Goal: Task Accomplishment & Management: Manage account settings

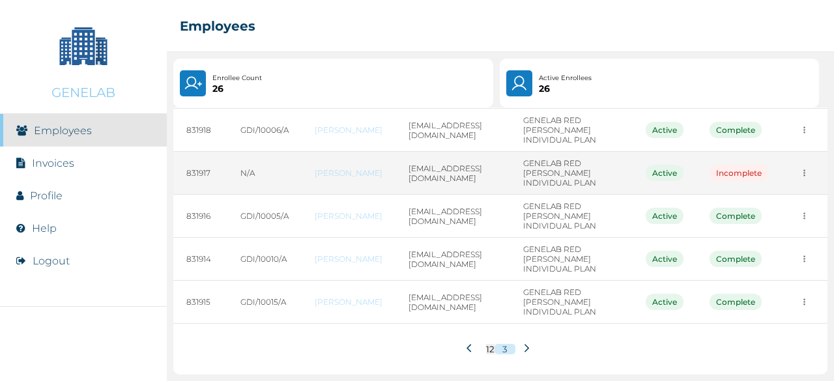
scroll to position [179, 0]
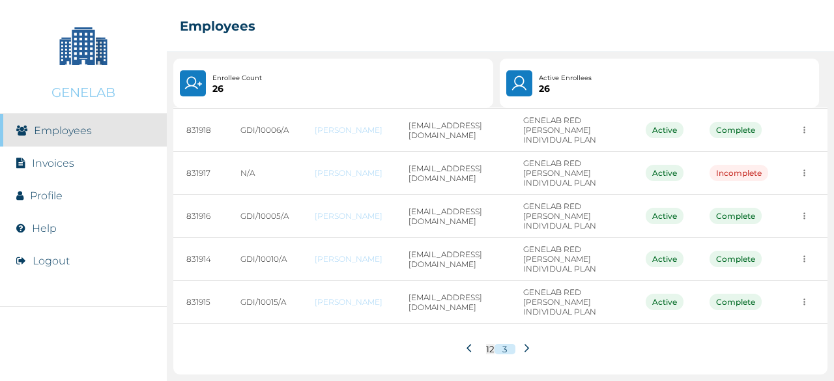
click at [461, 347] on button at bounding box center [471, 349] width 23 height 25
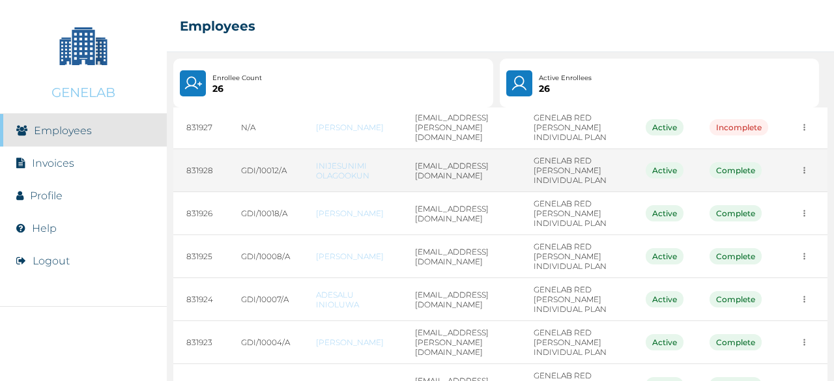
scroll to position [385, 0]
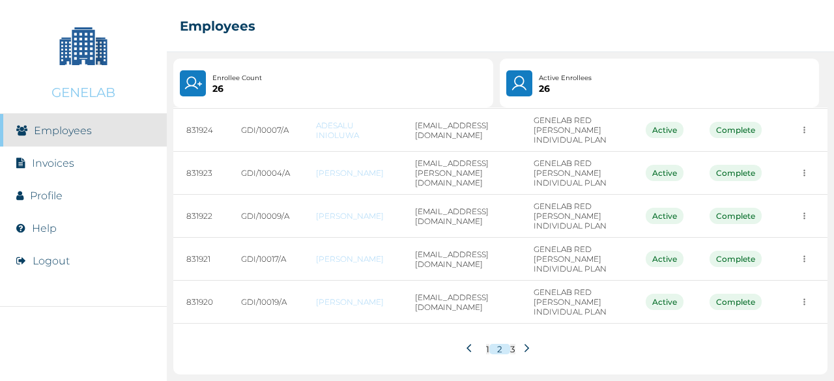
click at [467, 349] on icon at bounding box center [472, 349] width 10 height 10
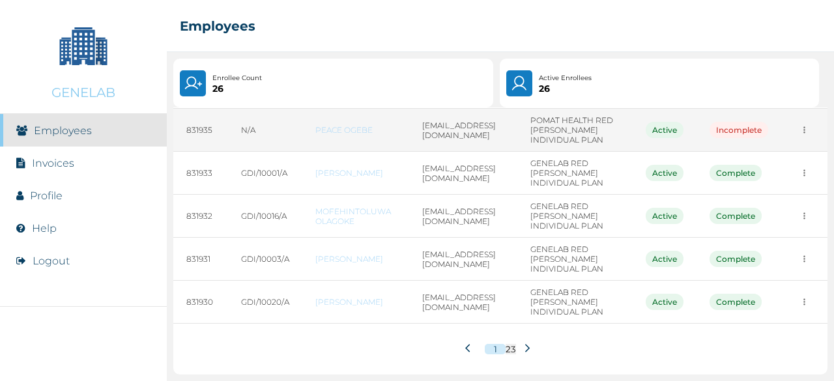
scroll to position [471, 0]
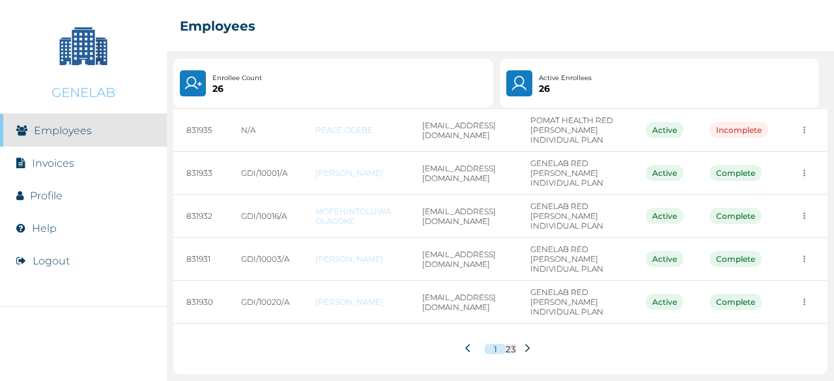
click at [523, 344] on icon at bounding box center [528, 349] width 10 height 10
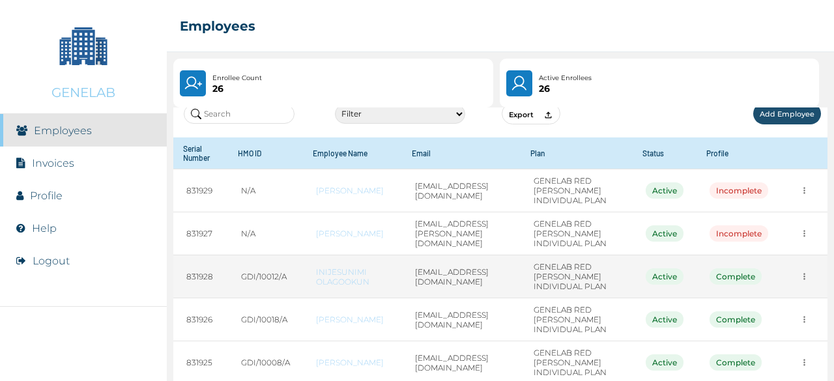
scroll to position [0, 0]
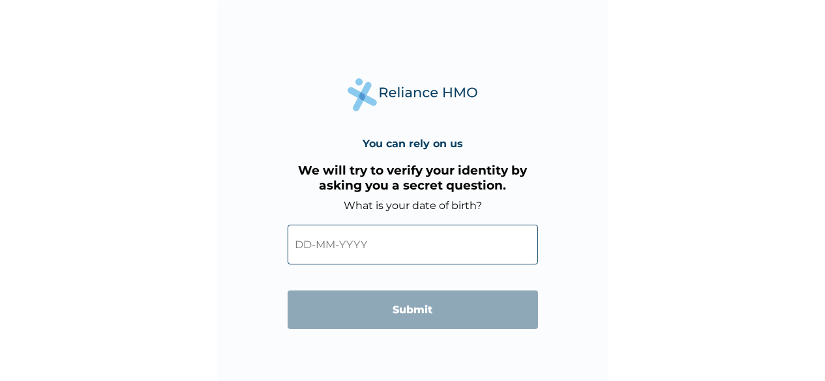
click at [361, 240] on input "text" at bounding box center [412, 245] width 250 height 40
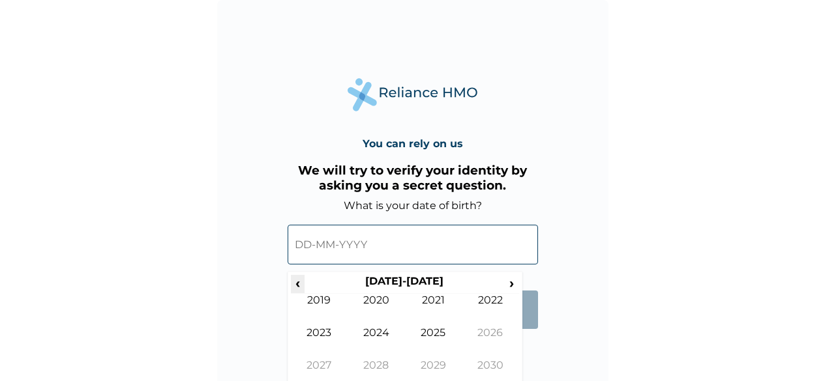
click at [299, 280] on span "‹" at bounding box center [298, 283] width 14 height 16
click at [383, 345] on td "1984" at bounding box center [375, 343] width 57 height 33
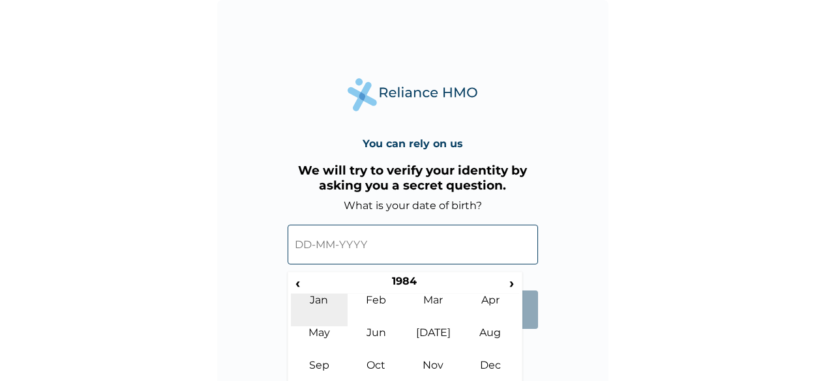
click at [314, 299] on td "Jan" at bounding box center [319, 310] width 57 height 33
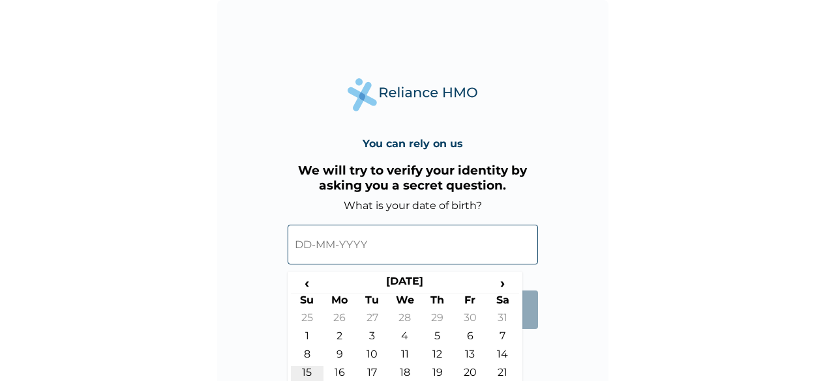
click at [313, 371] on td "15" at bounding box center [307, 375] width 33 height 18
type input "15-01-1984"
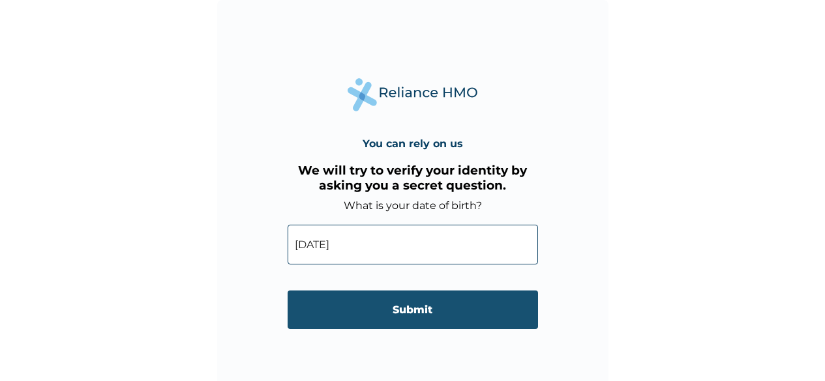
click at [351, 317] on input "Submit" at bounding box center [412, 310] width 250 height 38
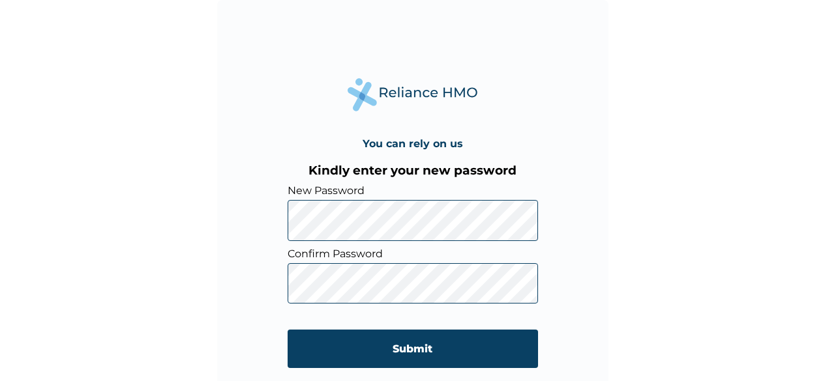
drag, startPoint x: 662, startPoint y: 265, endPoint x: 609, endPoint y: 267, distance: 52.8
click at [662, 265] on div "You can rely on us Kindly enter your new password New Password Confirm Password…" at bounding box center [412, 190] width 825 height 381
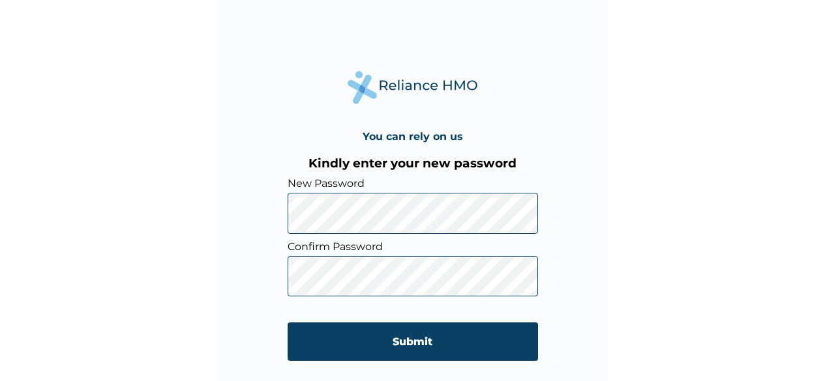
scroll to position [10, 0]
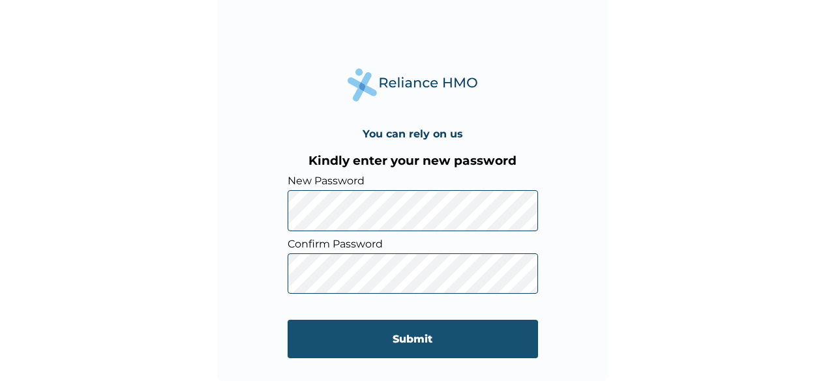
click at [418, 341] on input "Submit" at bounding box center [412, 339] width 250 height 38
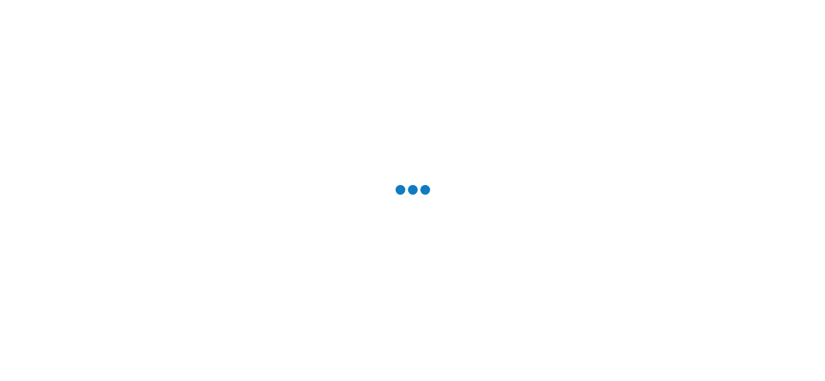
scroll to position [0, 0]
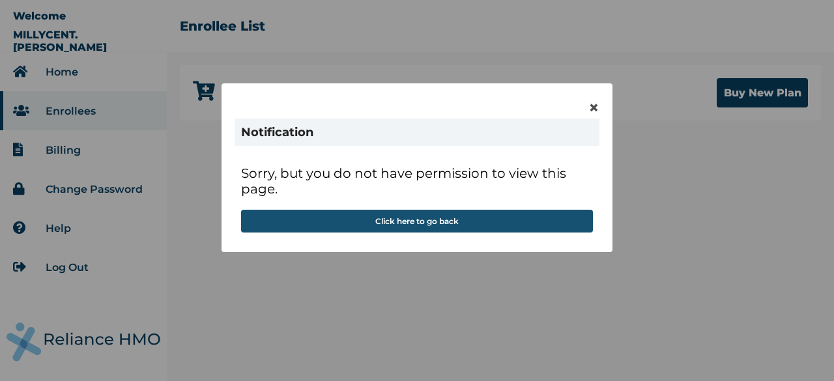
click at [419, 222] on button "Click here to go back" at bounding box center [417, 221] width 352 height 23
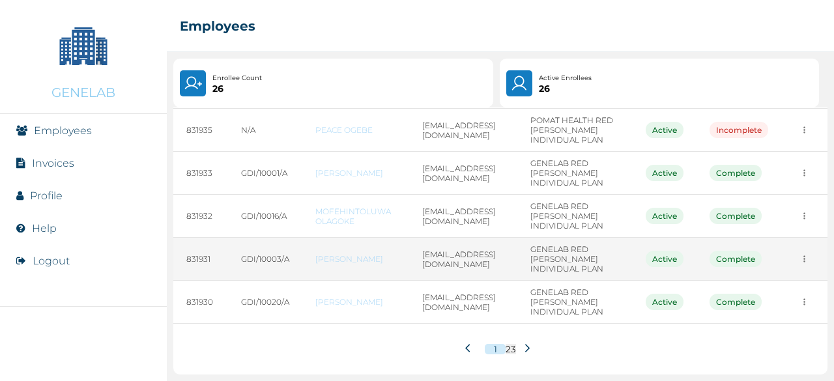
scroll to position [471, 0]
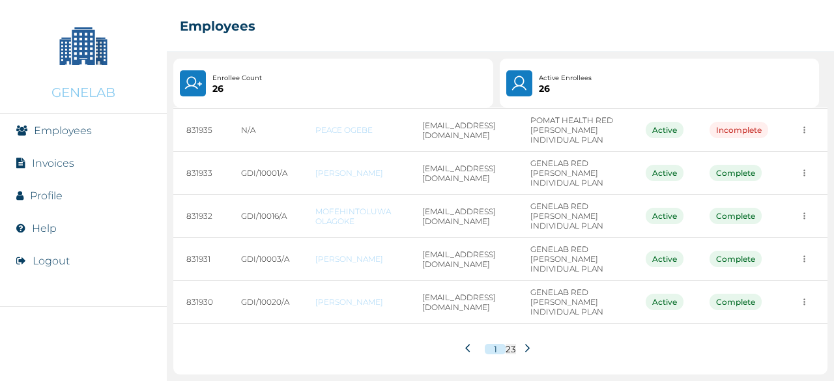
click at [523, 344] on icon at bounding box center [528, 349] width 10 height 10
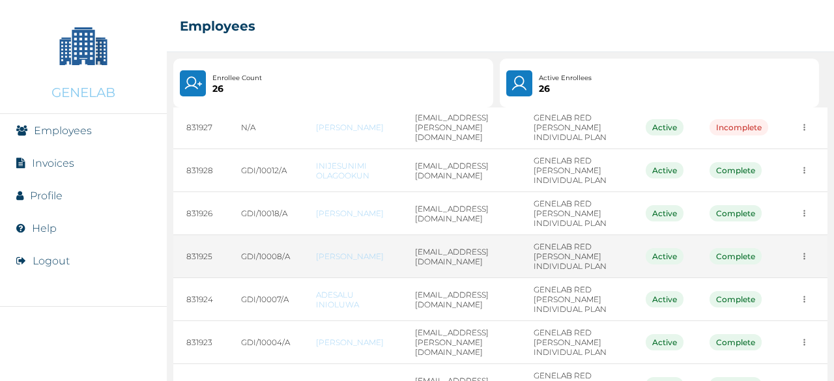
scroll to position [385, 0]
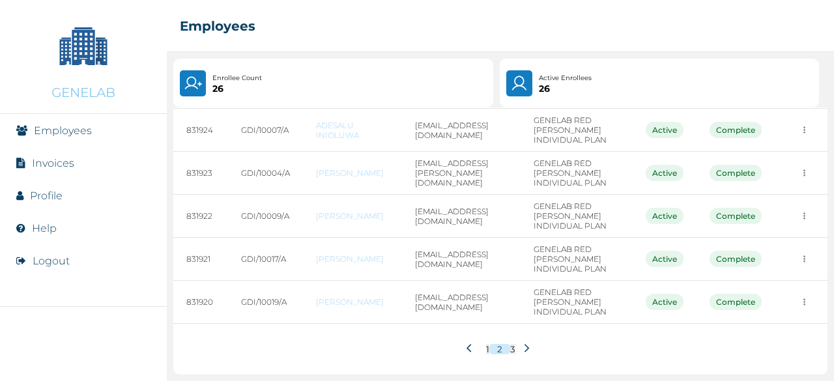
click at [522, 347] on icon at bounding box center [527, 349] width 10 height 10
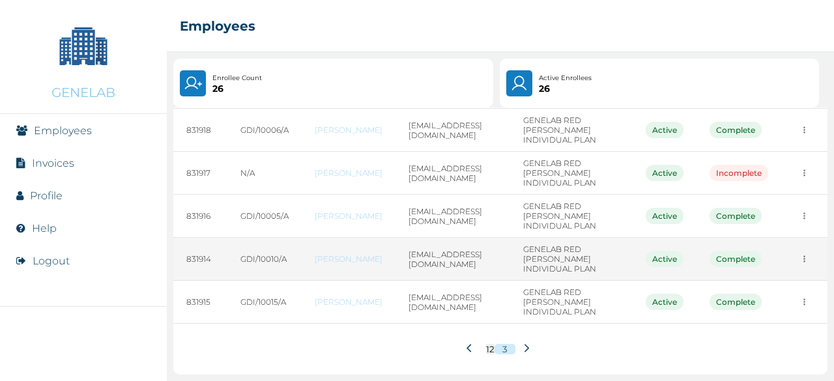
scroll to position [179, 0]
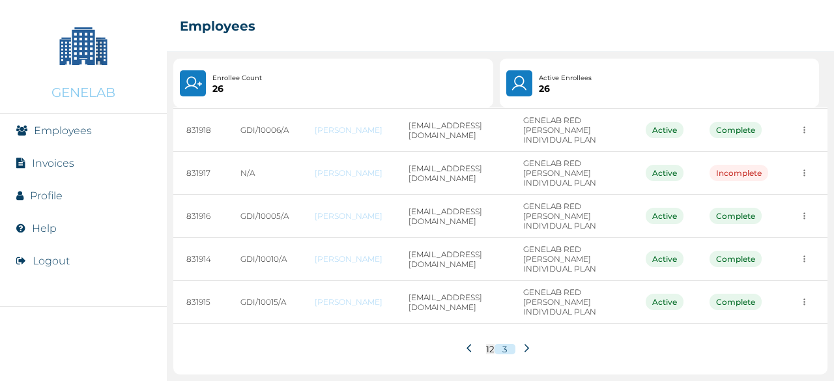
click at [467, 348] on icon at bounding box center [469, 348] width 5 height 8
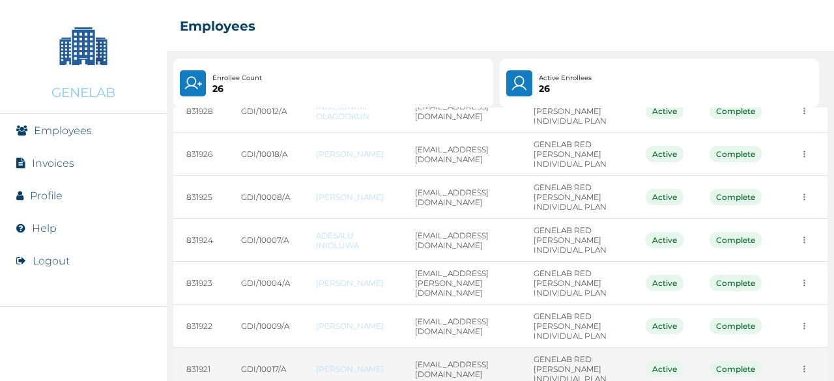
scroll to position [0, 0]
